Goal: Task Accomplishment & Management: Use online tool/utility

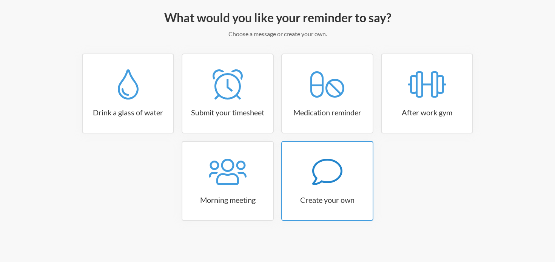
scroll to position [65, 0]
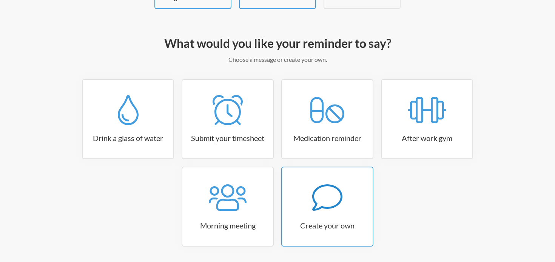
click at [336, 204] on icon at bounding box center [327, 198] width 30 height 26
select select "08:30:00"
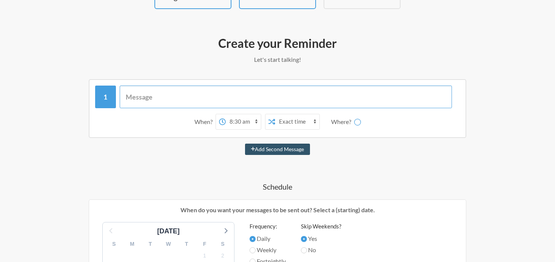
click at [128, 96] on input "text" at bounding box center [286, 97] width 333 height 23
type input "Ensure Harvest is updated"
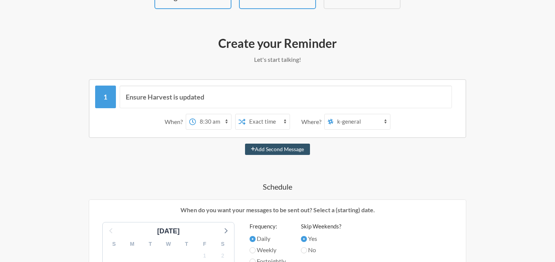
click at [216, 116] on select "12:00 am 12:15 am 12:30 am 12:45 am 1:00 am 1:15 am 1:30 am 1:45 am 2:00 am 2:1…" at bounding box center [213, 121] width 35 height 15
select select "03:15:00"
click at [271, 120] on select "Exact time Random time" at bounding box center [267, 121] width 44 height 15
click at [350, 126] on select "k-general k-hosting kt-growth kt-development kf-cooler-water kt-sales kf-music …" at bounding box center [361, 121] width 57 height 15
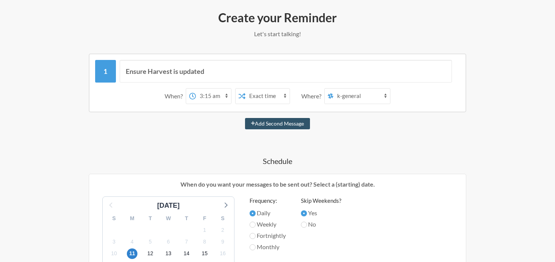
scroll to position [81, 0]
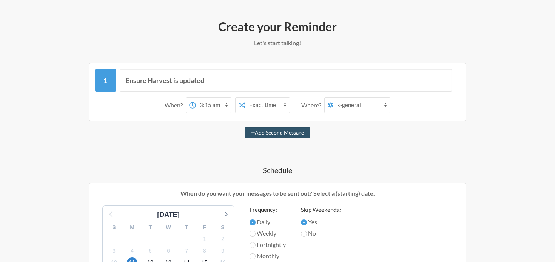
click at [348, 111] on select "k-general k-hosting kt-growth kt-development kf-cooler-water kt-sales kf-music …" at bounding box center [361, 105] width 57 height 15
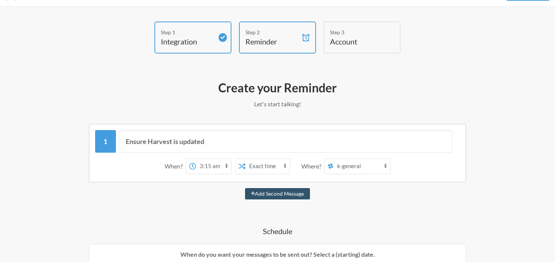
scroll to position [0, 0]
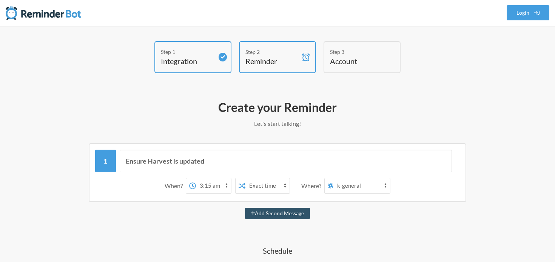
click at [356, 186] on select "k-general k-hosting kt-growth kt-development kf-cooler-water kt-sales kf-music …" at bounding box center [361, 186] width 57 height 15
